Goal: Book appointment/travel/reservation

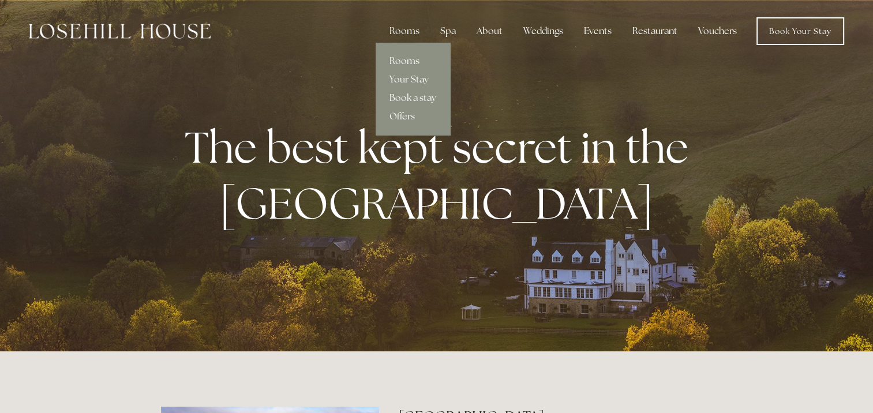
click at [402, 65] on link "Rooms" at bounding box center [413, 61] width 74 height 18
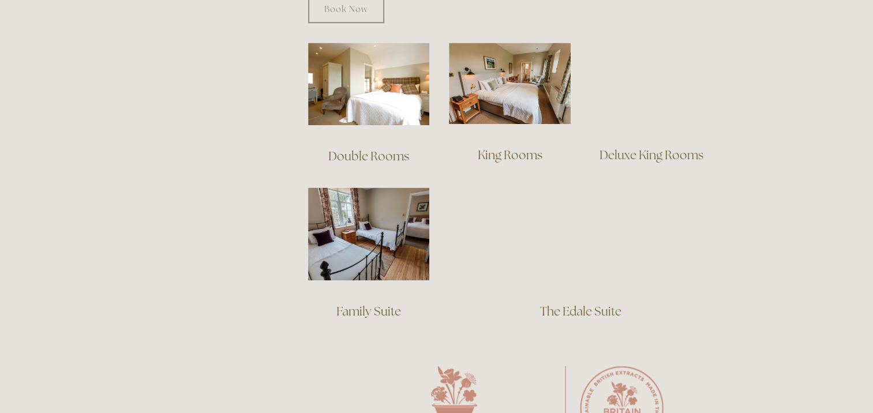
scroll to position [808, 0]
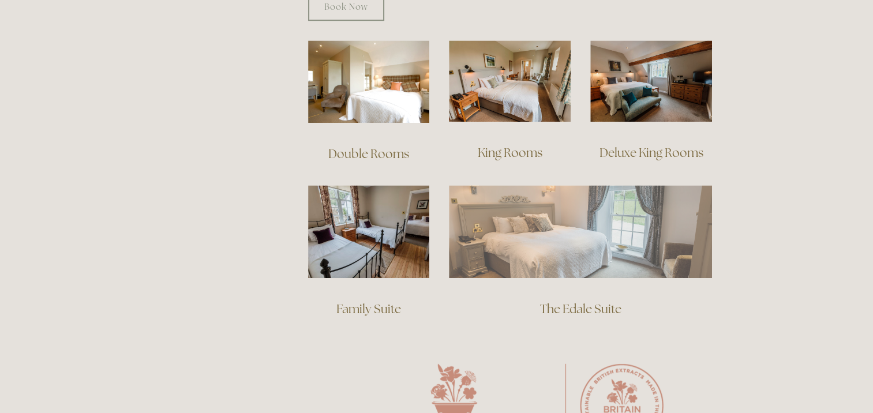
click at [522, 212] on img at bounding box center [580, 231] width 263 height 92
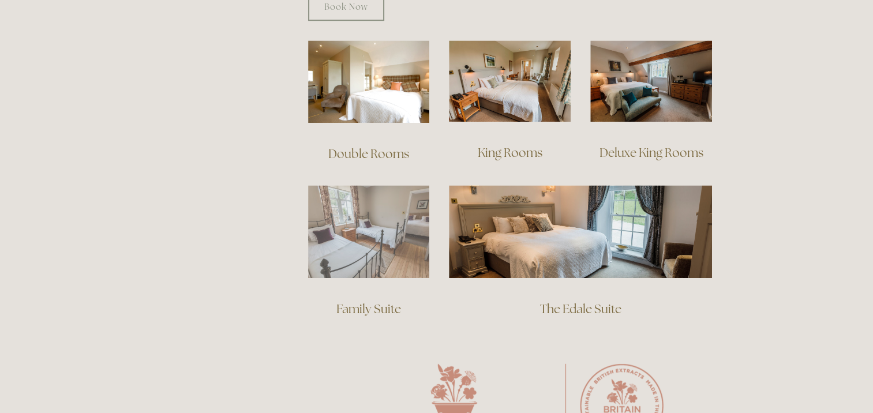
click at [384, 227] on img at bounding box center [369, 231] width 122 height 93
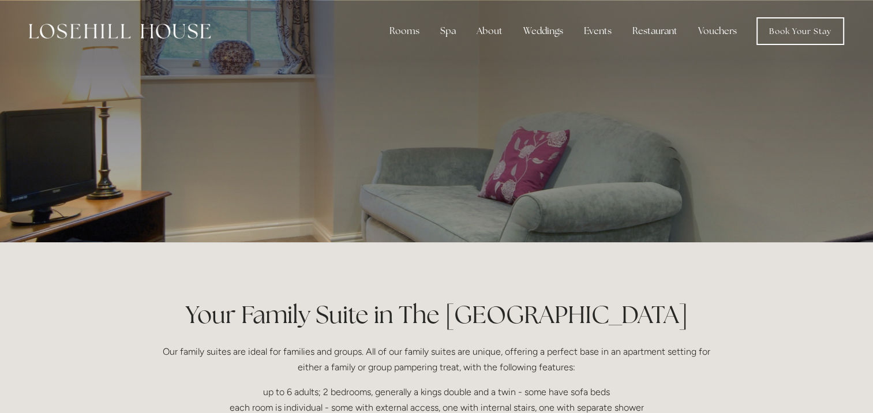
click at [453, 114] on p at bounding box center [437, 121] width 515 height 46
click at [782, 39] on link "Book Your Stay" at bounding box center [801, 31] width 88 height 28
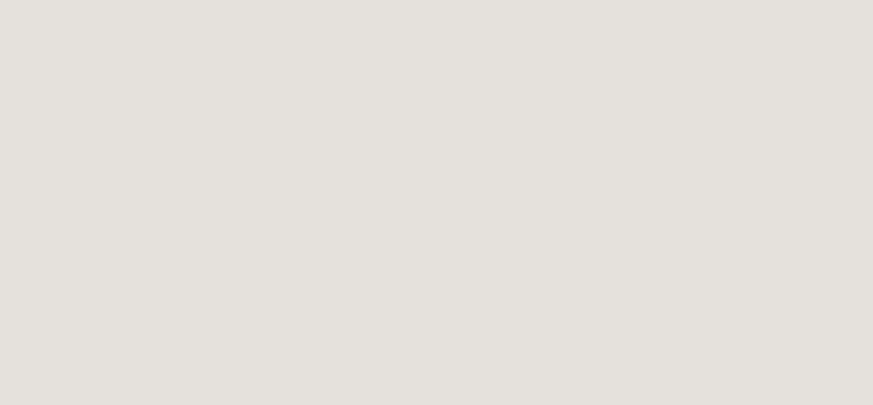
scroll to position [62, 0]
